Goal: Check status: Check status

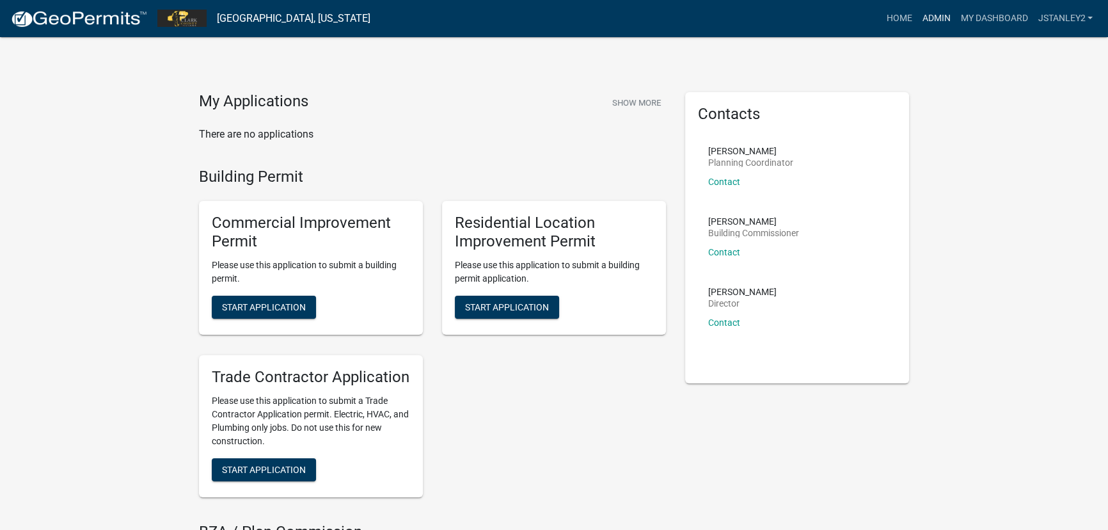
click at [940, 17] on link "Admin" at bounding box center [936, 18] width 38 height 24
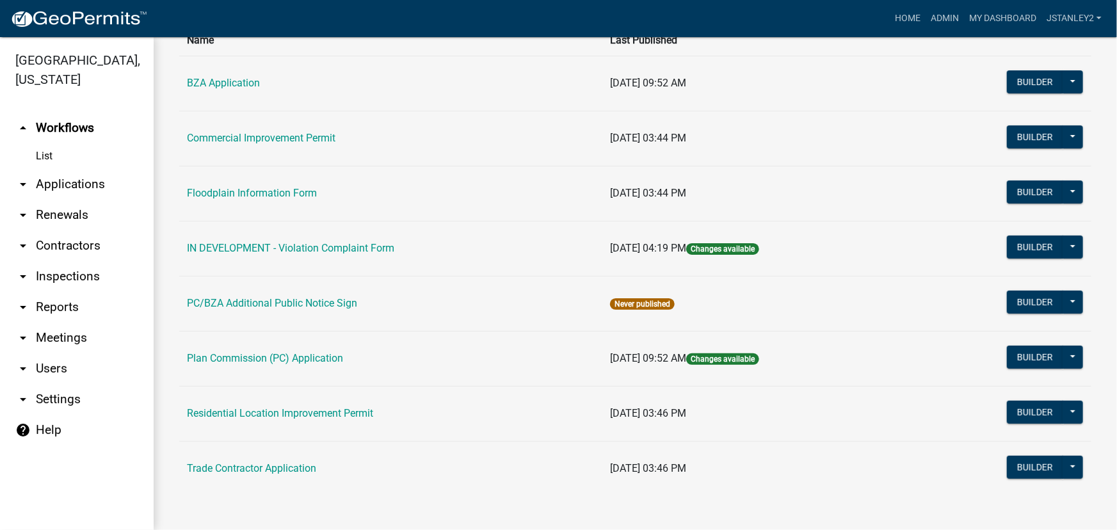
scroll to position [111, 0]
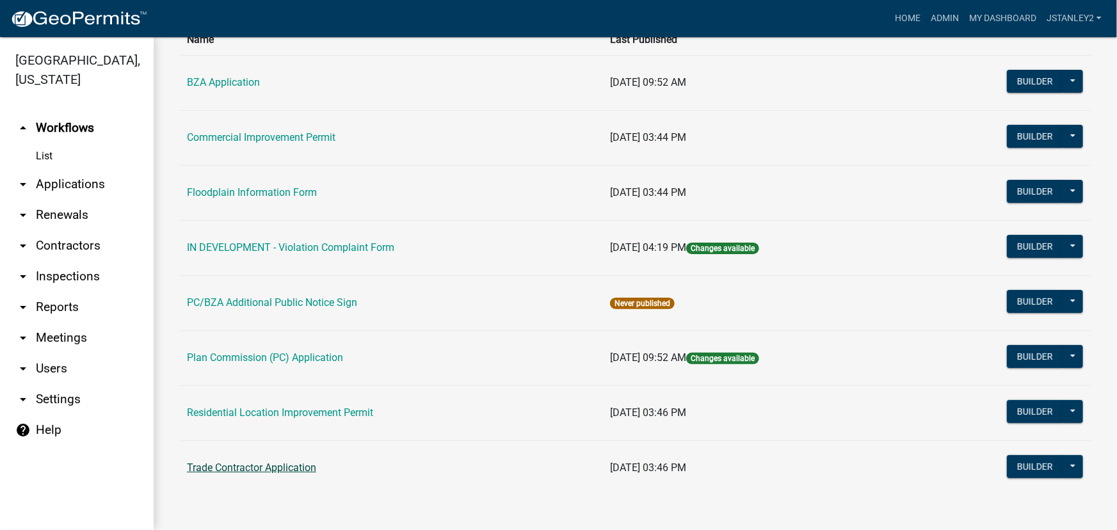
click at [253, 468] on link "Trade Contractor Application" at bounding box center [251, 467] width 129 height 12
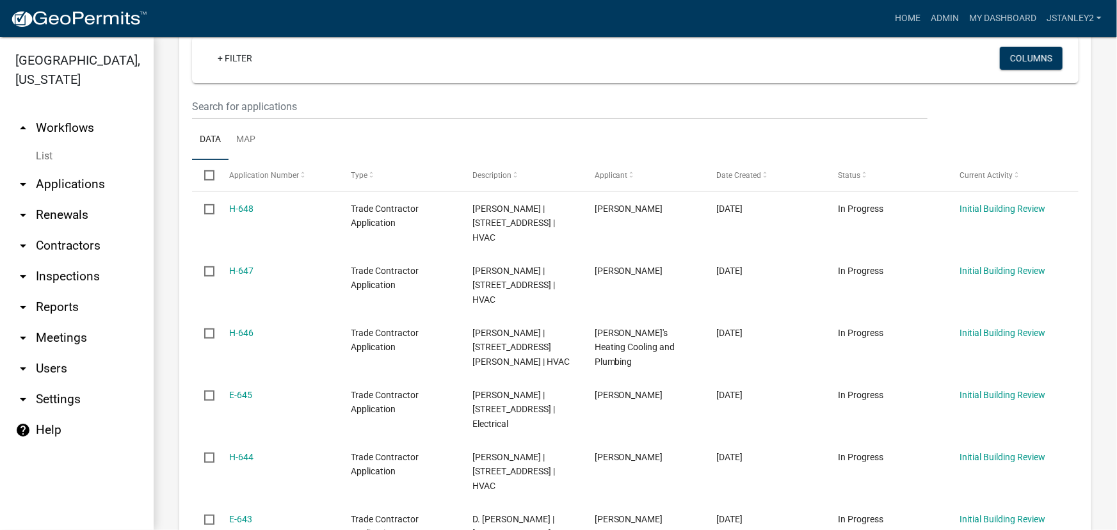
scroll to position [174, 0]
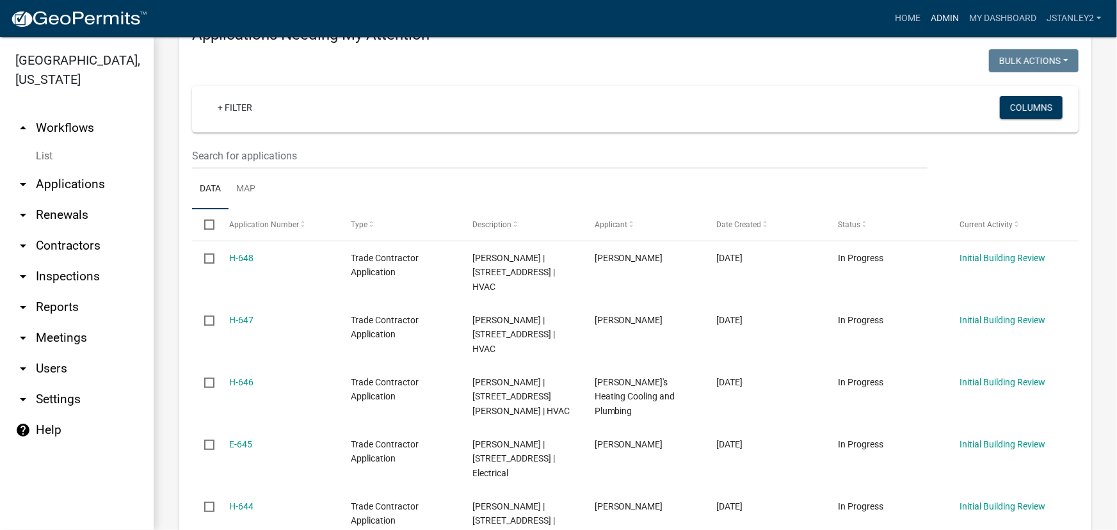
click at [951, 19] on link "Admin" at bounding box center [944, 18] width 38 height 24
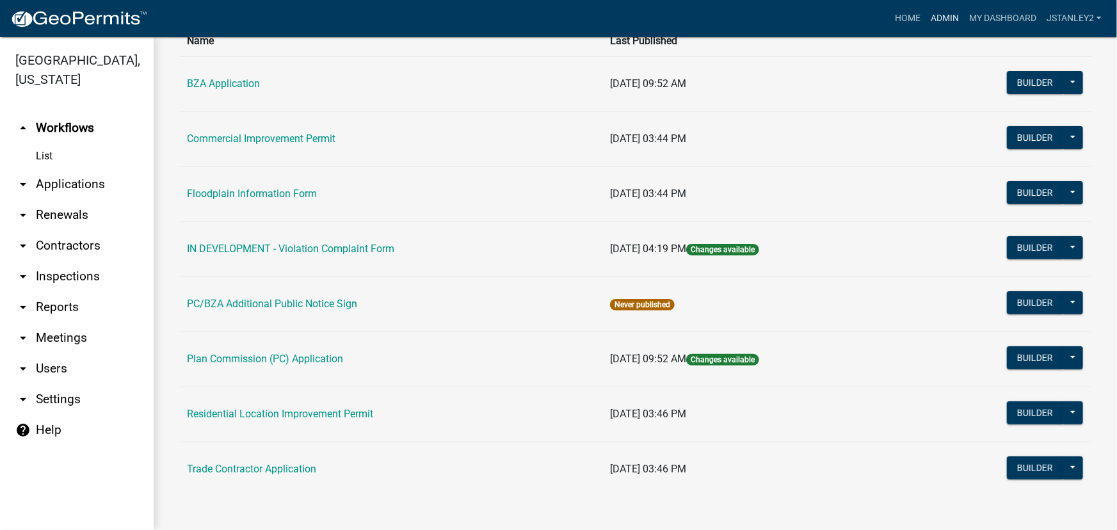
scroll to position [111, 0]
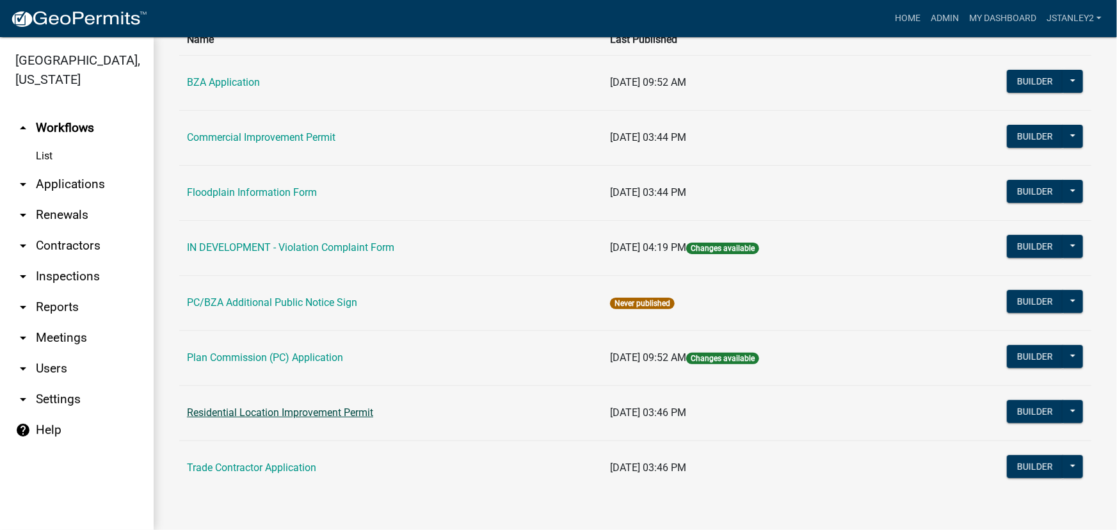
click at [298, 410] on link "Residential Location Improvement Permit" at bounding box center [280, 412] width 186 height 12
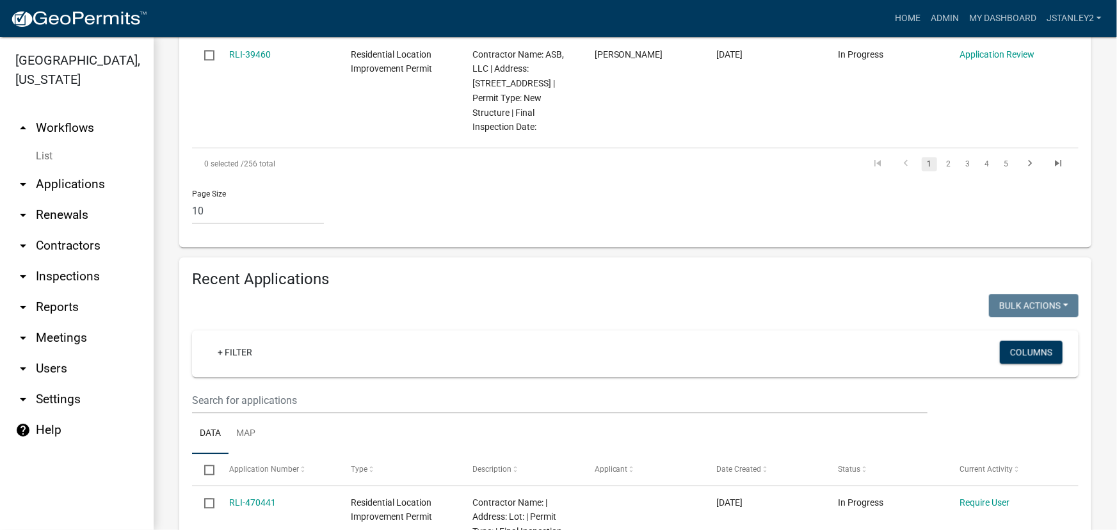
scroll to position [1337, 0]
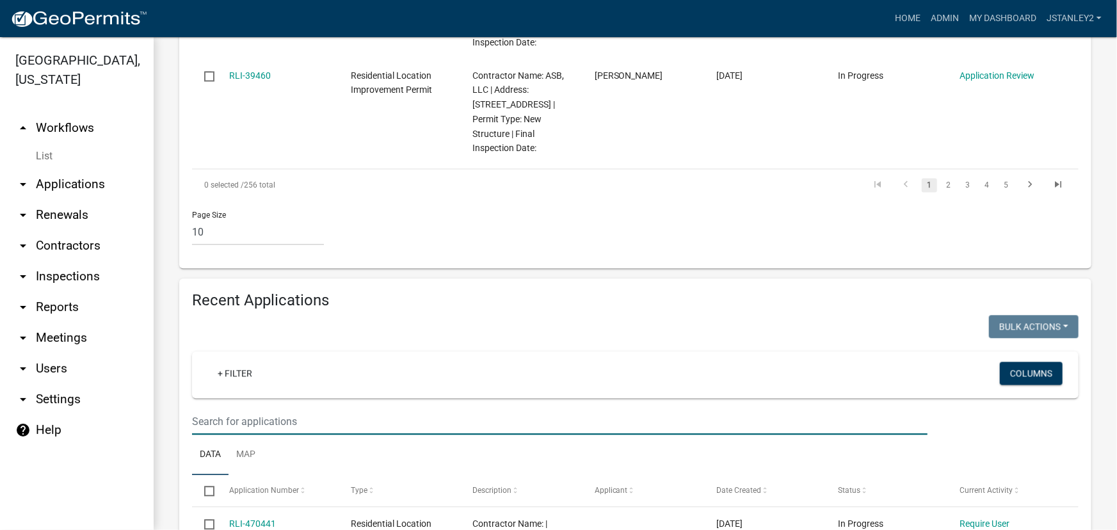
click at [202, 408] on input "text" at bounding box center [559, 421] width 735 height 26
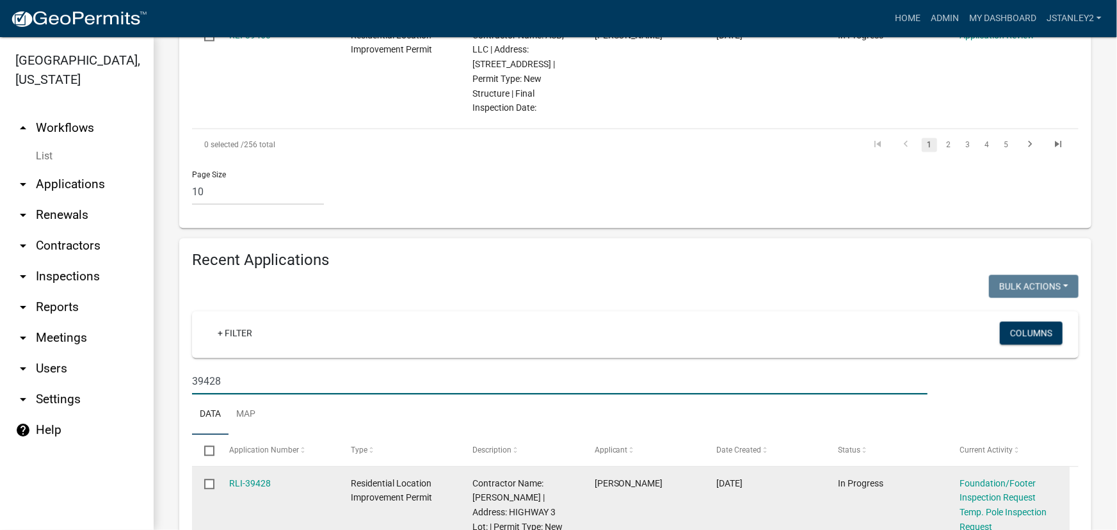
scroll to position [1396, 0]
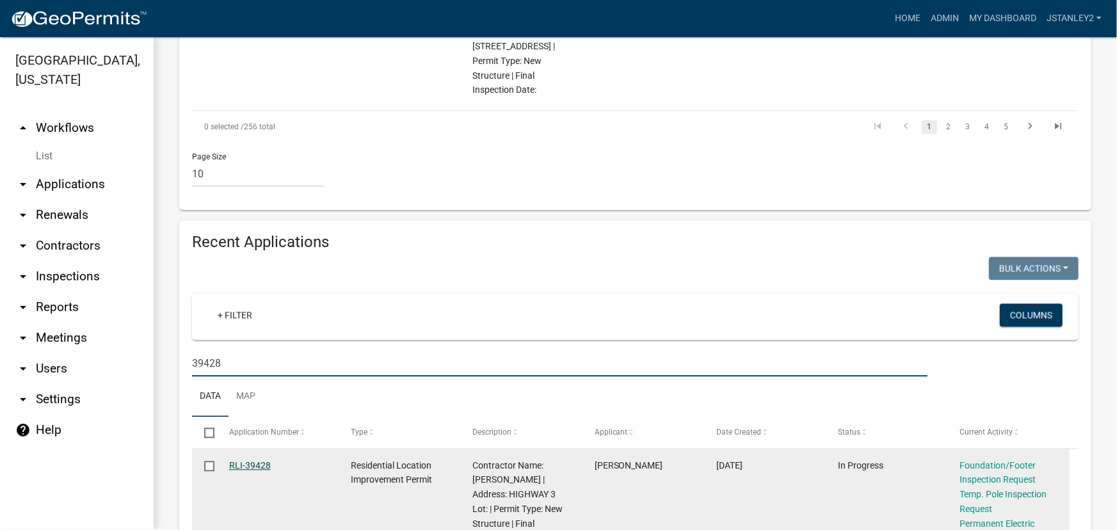
type input "39428"
click at [255, 460] on link "RLI-39428" at bounding box center [250, 465] width 42 height 10
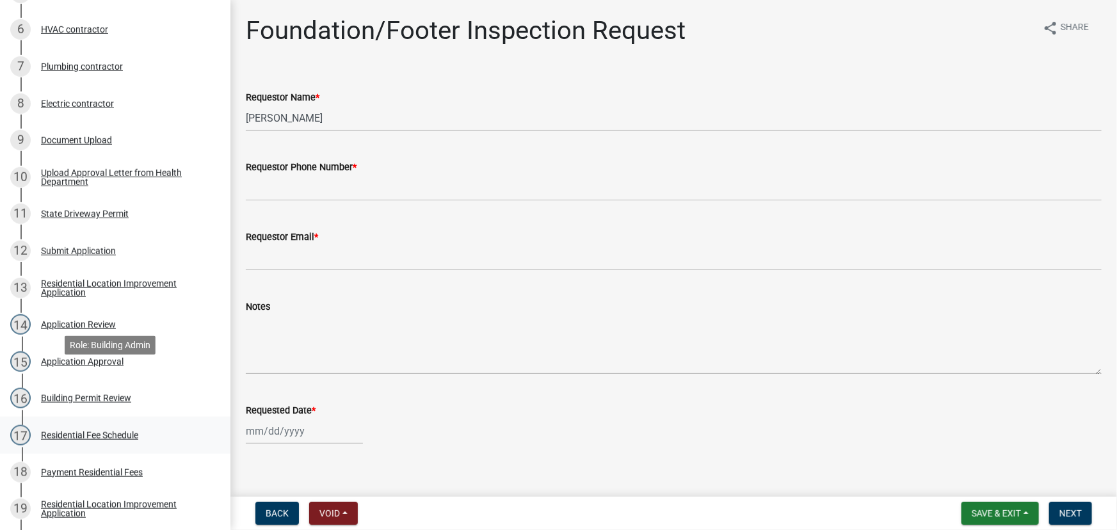
scroll to position [523, 0]
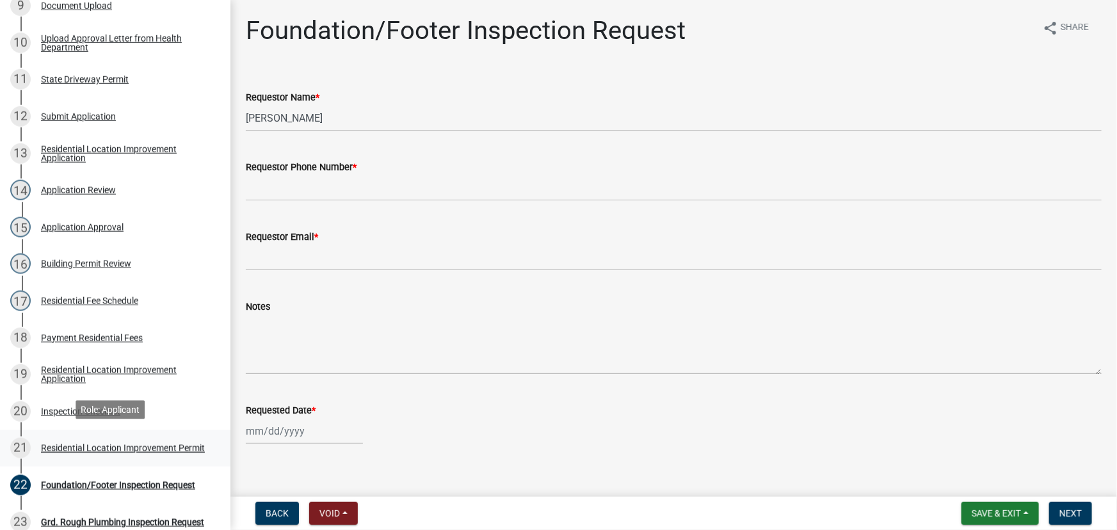
click at [99, 443] on div "Residential Location Improvement Permit" at bounding box center [123, 447] width 164 height 9
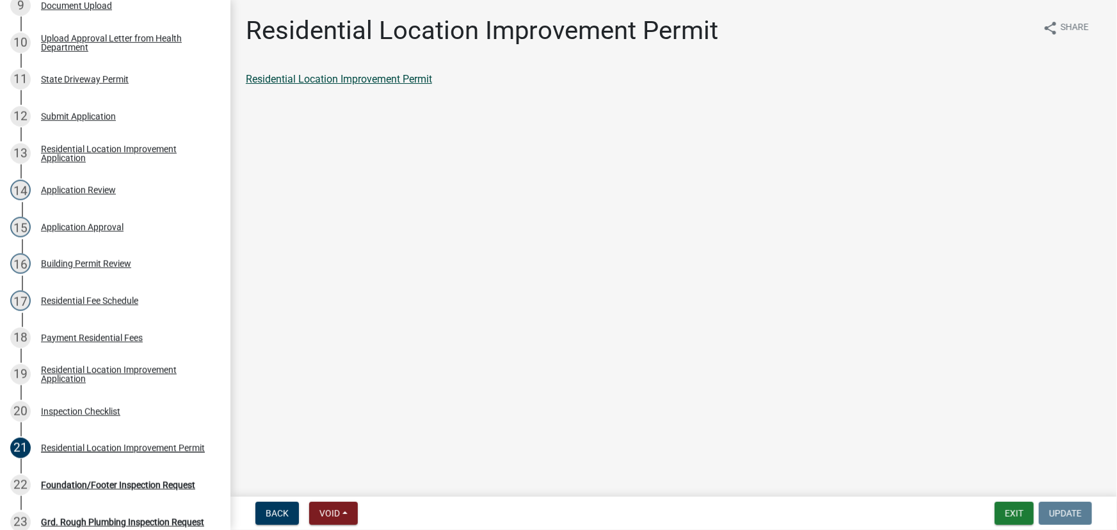
click at [363, 82] on link "Residential Location Improvement Permit" at bounding box center [339, 79] width 186 height 12
click at [1011, 516] on button "Exit" at bounding box center [1013, 513] width 39 height 23
